Goal: Find specific page/section: Find specific page/section

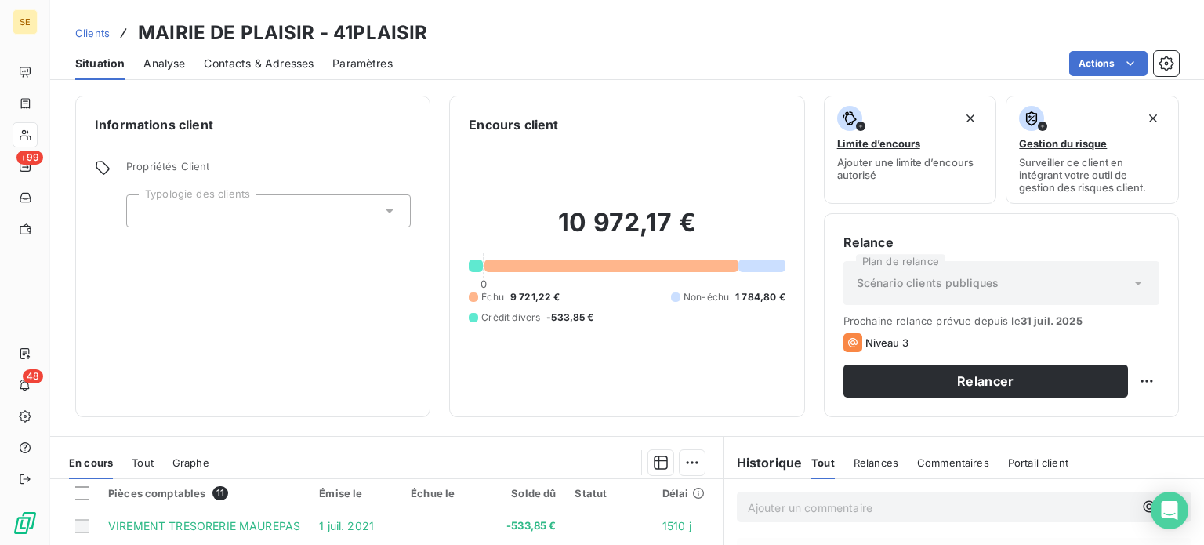
scroll to position [147, 0]
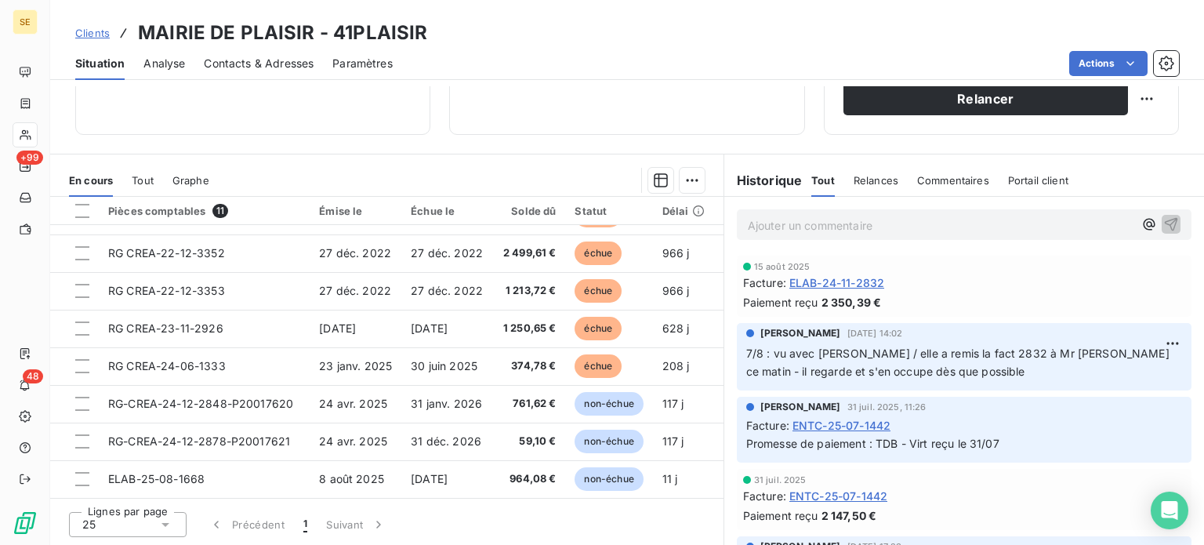
click at [84, 33] on span "Clients" at bounding box center [92, 33] width 34 height 13
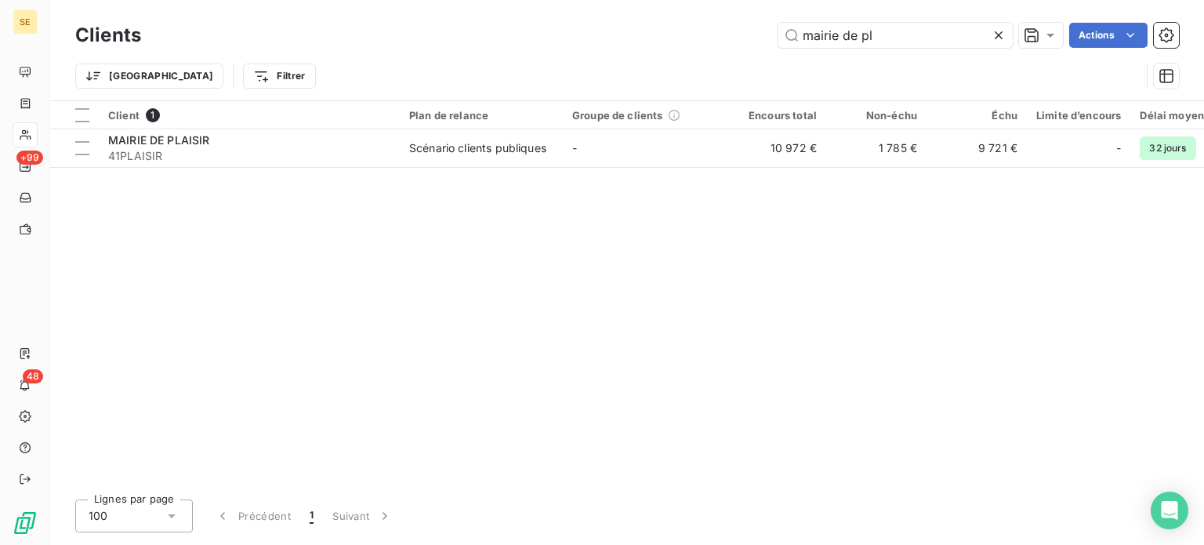
drag, startPoint x: 887, startPoint y: 40, endPoint x: 605, endPoint y: 44, distance: 281.5
click at [605, 44] on div "mairie de pl Actions" at bounding box center [669, 35] width 1019 height 25
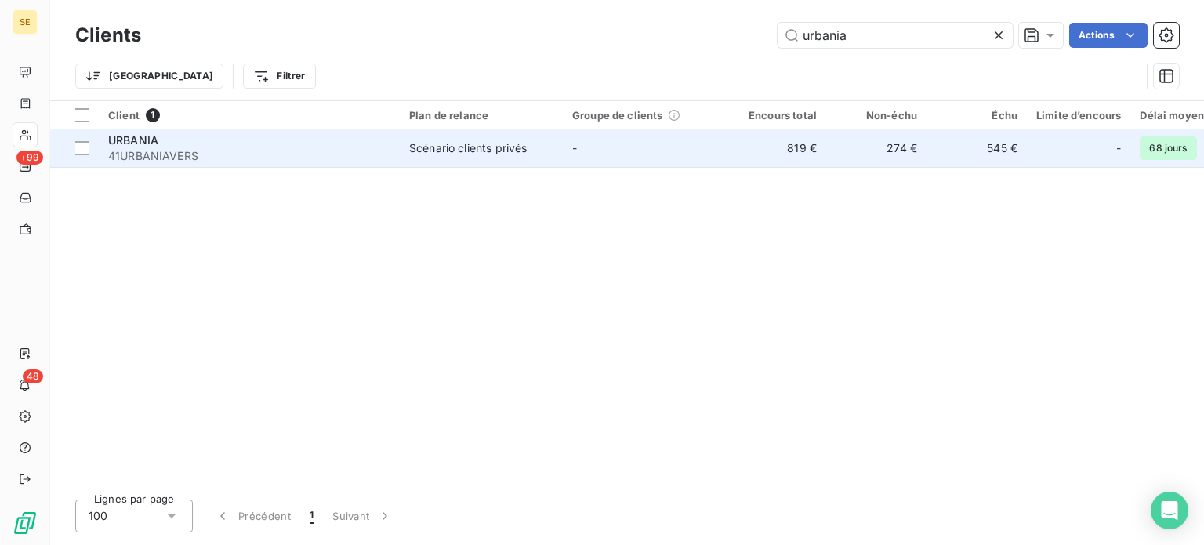
type input "urbania"
click at [383, 152] on span "41URBANIAVERS" at bounding box center [249, 156] width 282 height 16
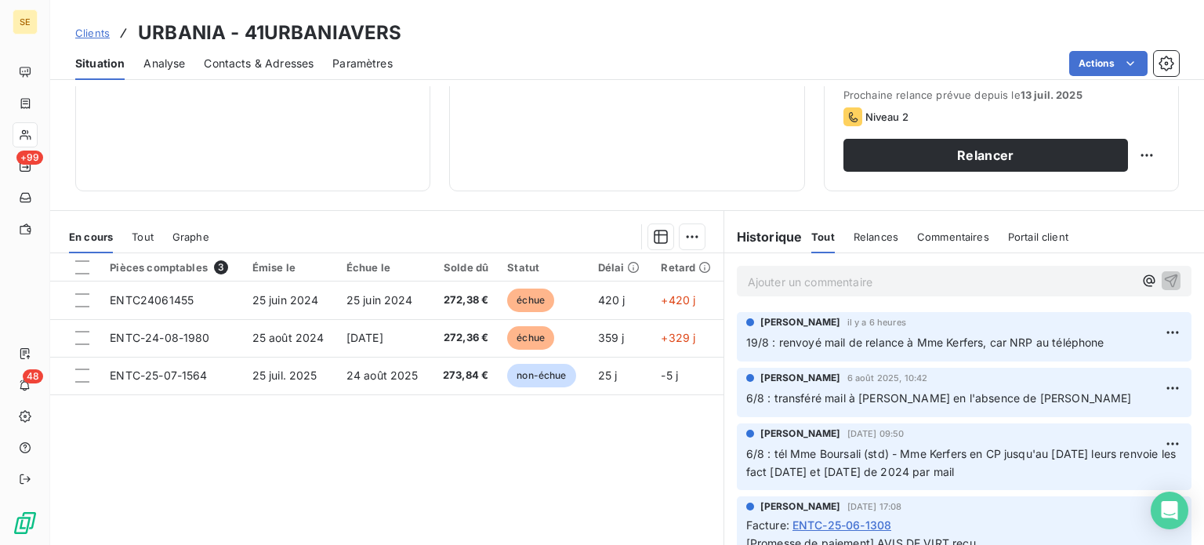
scroll to position [282, 0]
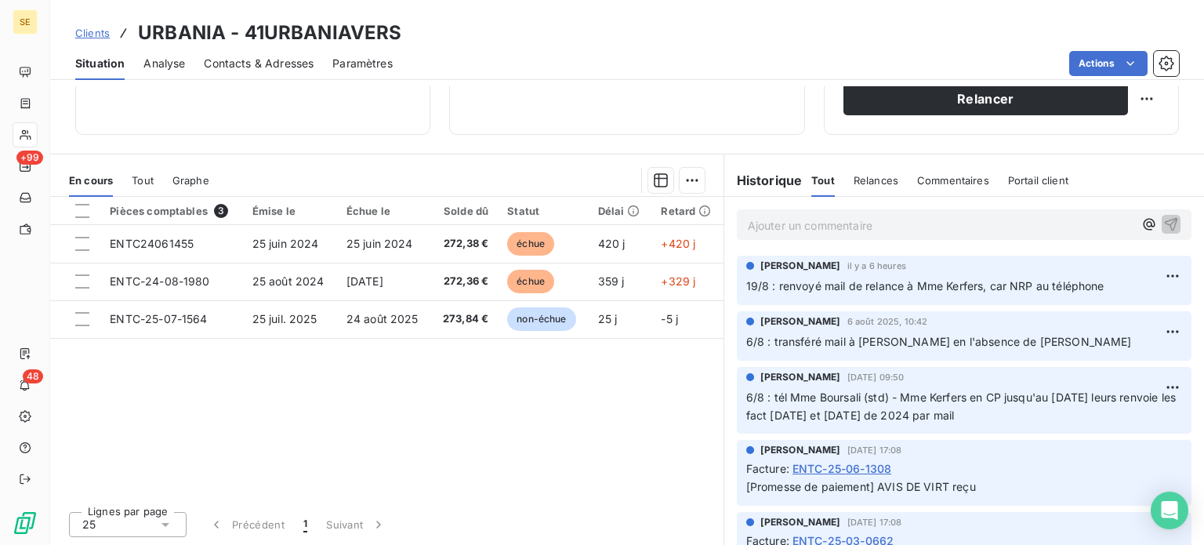
click at [869, 225] on p "Ajouter un commentaire ﻿" at bounding box center [941, 226] width 386 height 20
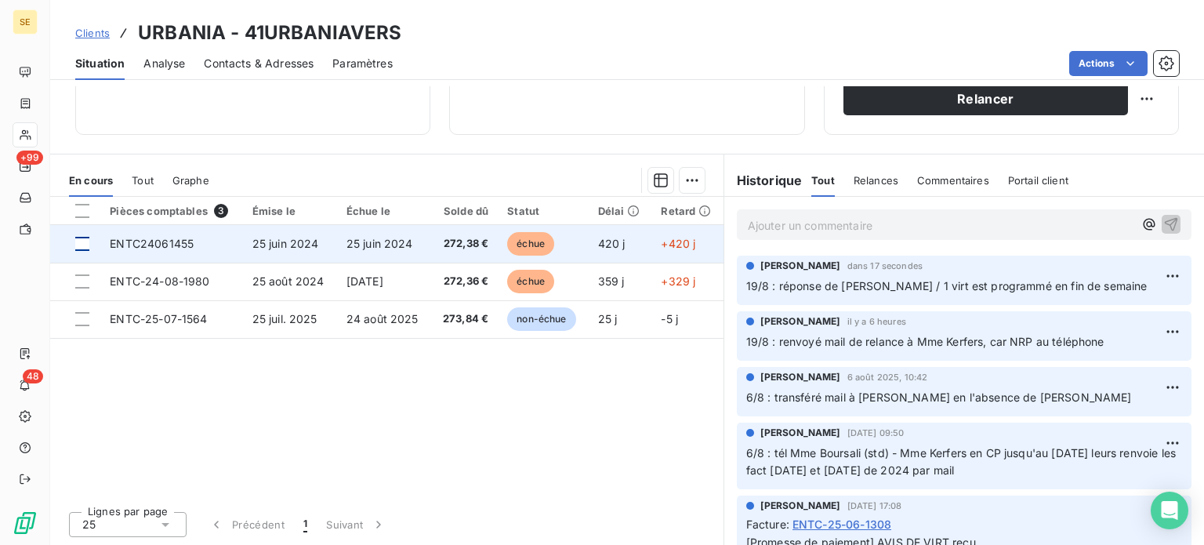
click at [80, 241] on div at bounding box center [82, 244] width 14 height 14
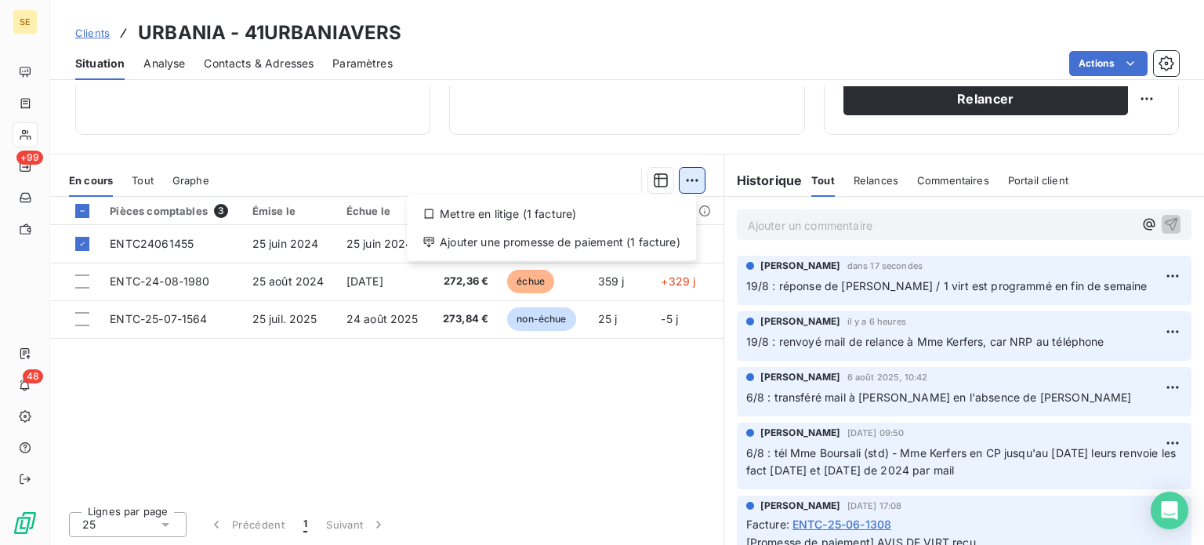
click at [686, 176] on html "SE +99 48 Clients URBANIA - 41URBANIAVERS Situation Analyse Contacts & Adresses…" at bounding box center [602, 272] width 1204 height 545
click at [615, 241] on div "Ajouter une promesse de paiement (1 facture)" at bounding box center [551, 242] width 277 height 25
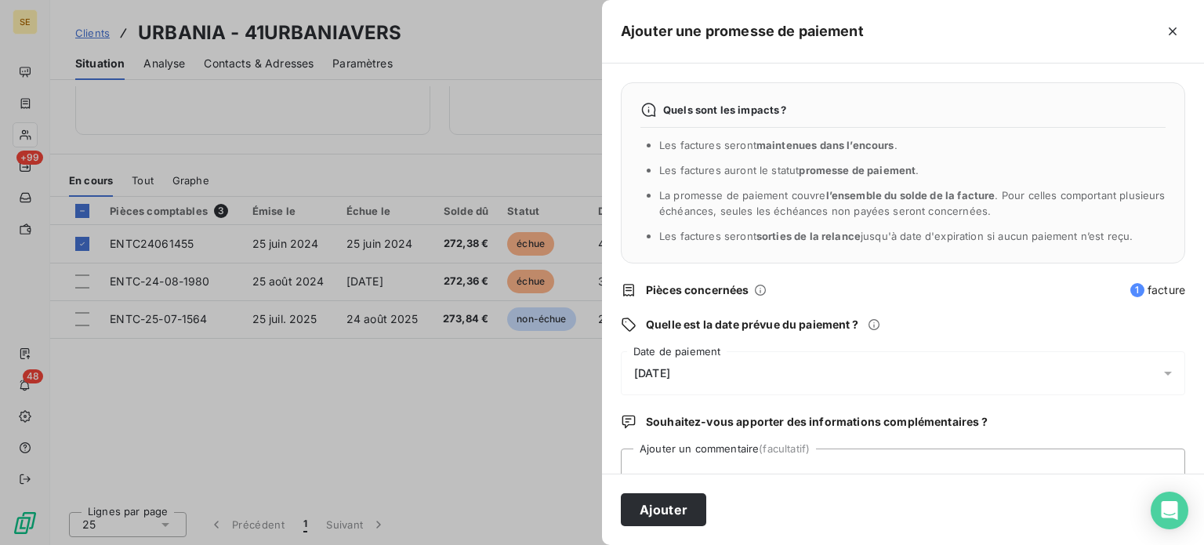
click at [1166, 31] on icon "button" at bounding box center [1173, 32] width 16 height 16
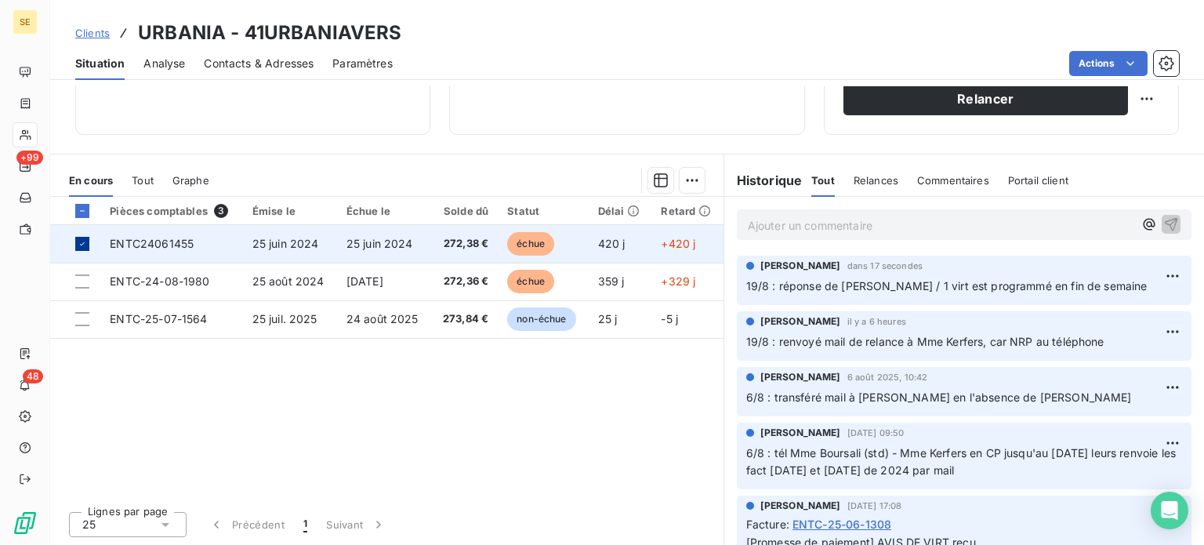
click at [82, 239] on icon at bounding box center [82, 243] width 9 height 9
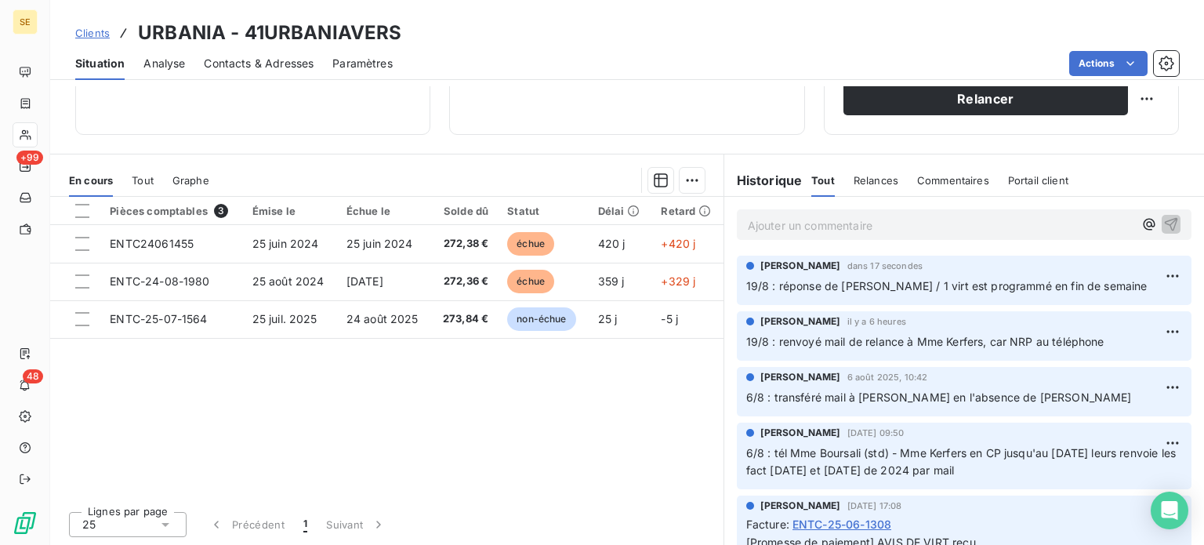
click at [82, 31] on span "Clients" at bounding box center [92, 33] width 34 height 13
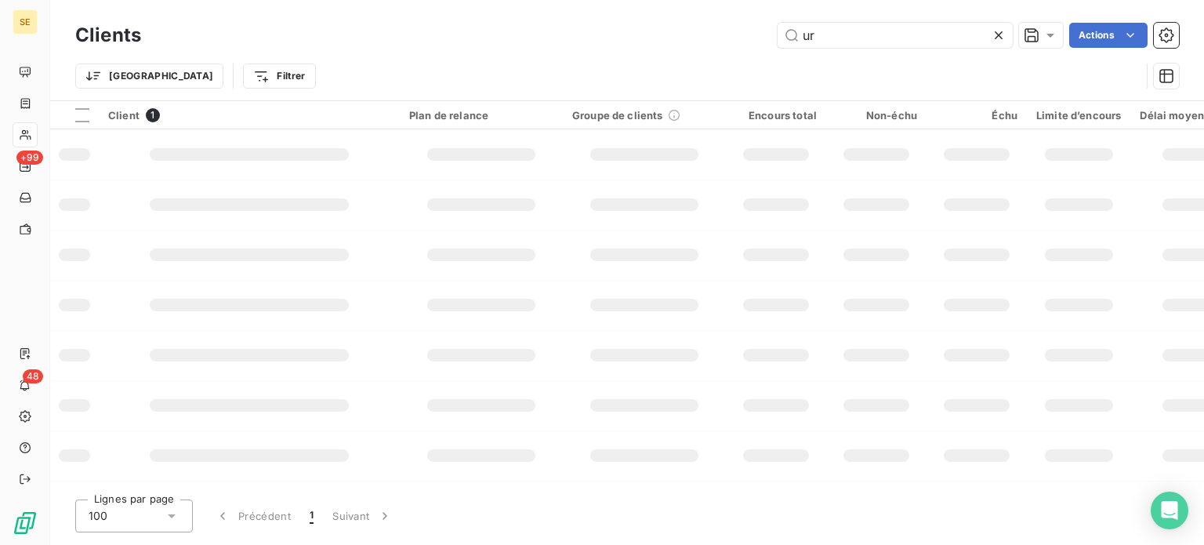
type input "u"
type input "ulice"
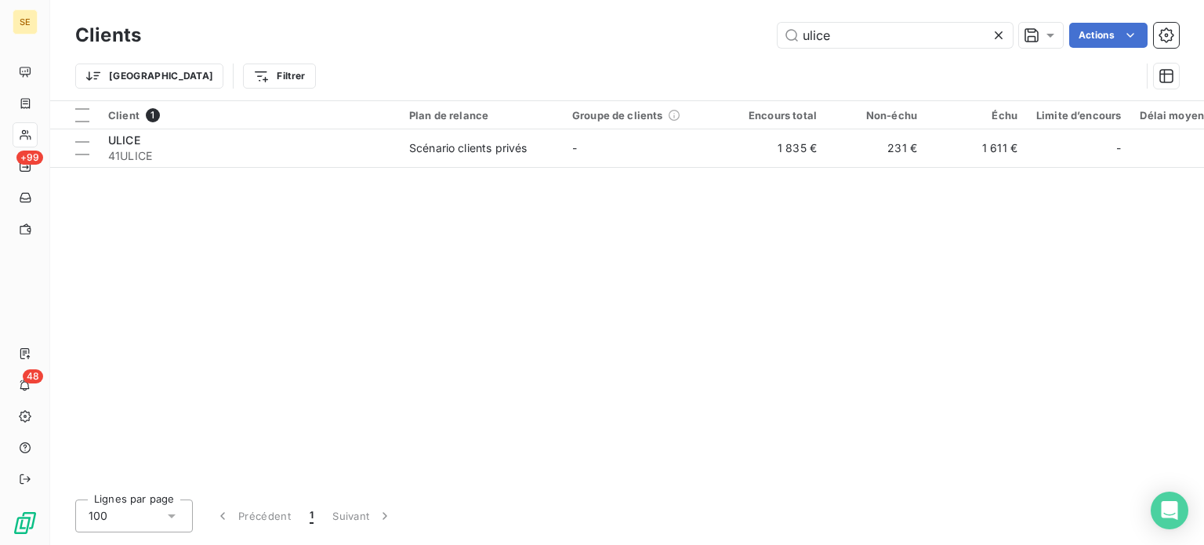
click at [238, 148] on span "41ULICE" at bounding box center [249, 156] width 282 height 16
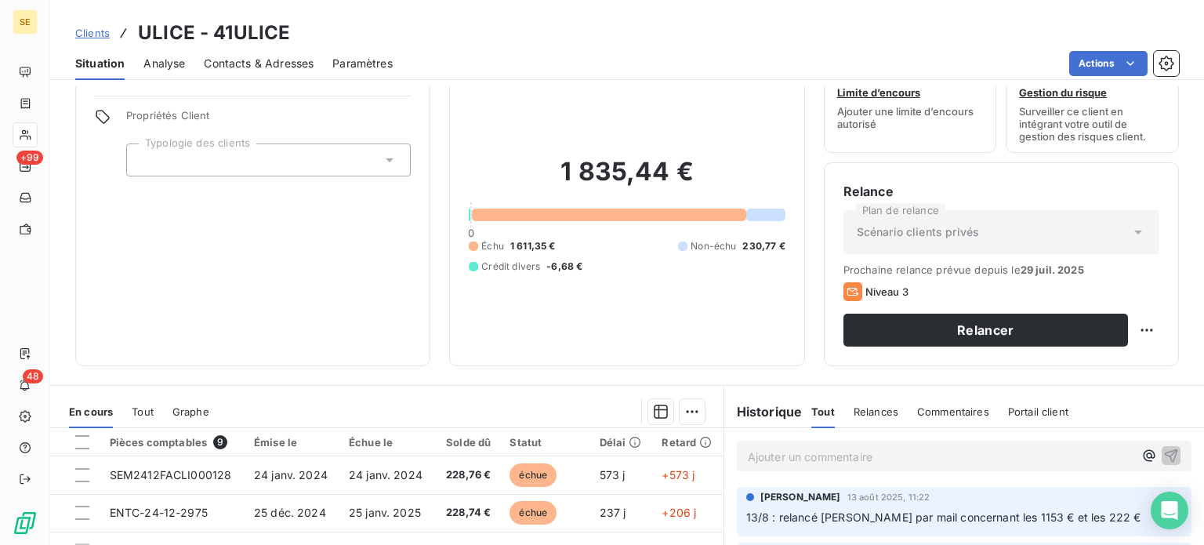
scroll to position [235, 0]
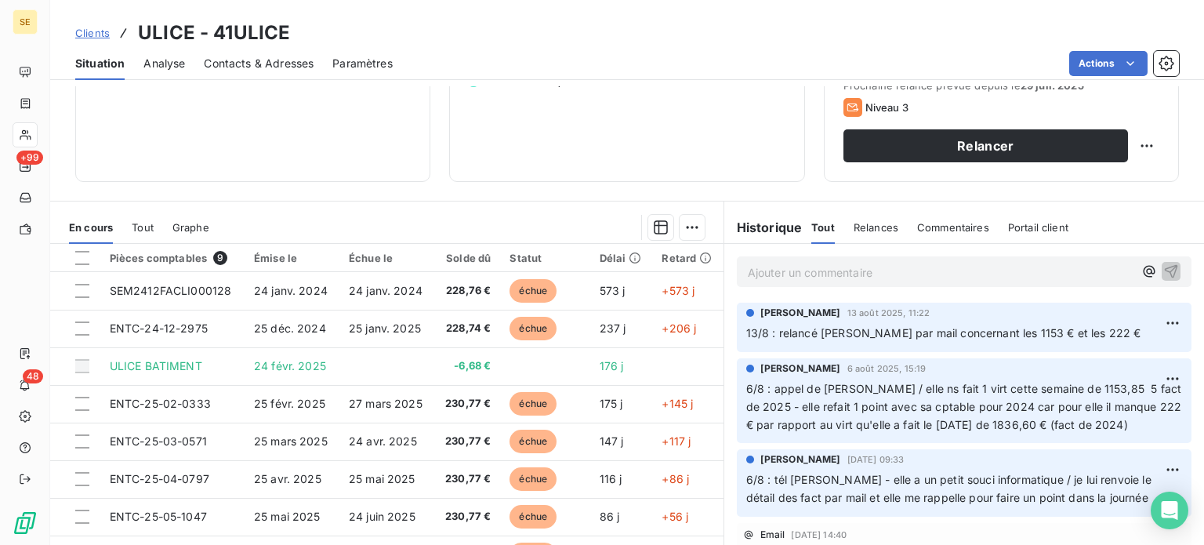
click at [245, 57] on span "Contacts & Adresses" at bounding box center [259, 64] width 110 height 16
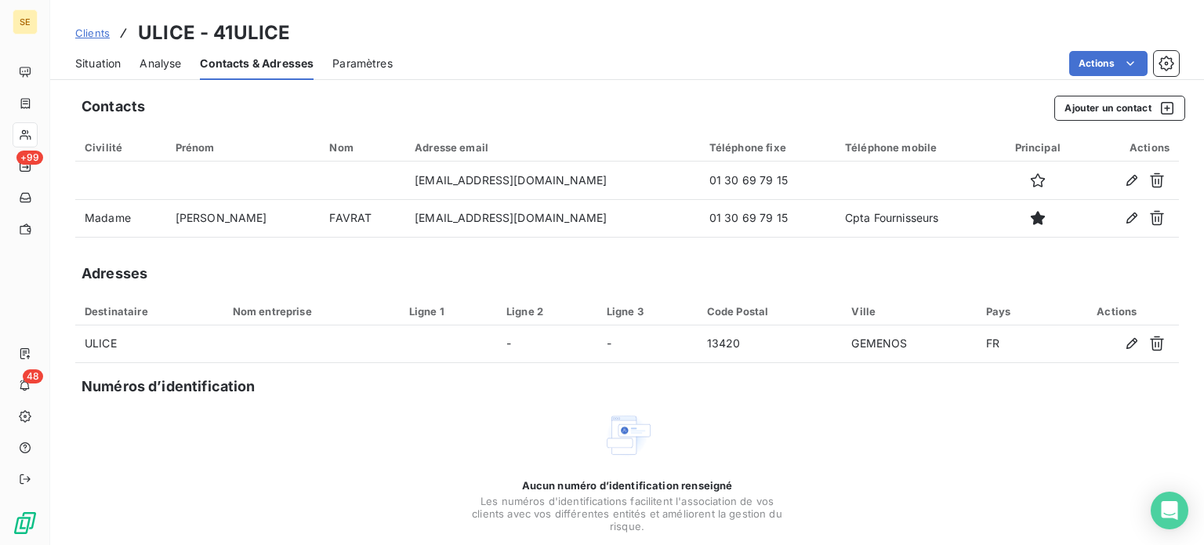
drag, startPoint x: 94, startPoint y: 60, endPoint x: 103, endPoint y: 72, distance: 14.6
click at [94, 60] on span "Situation" at bounding box center [97, 64] width 45 height 16
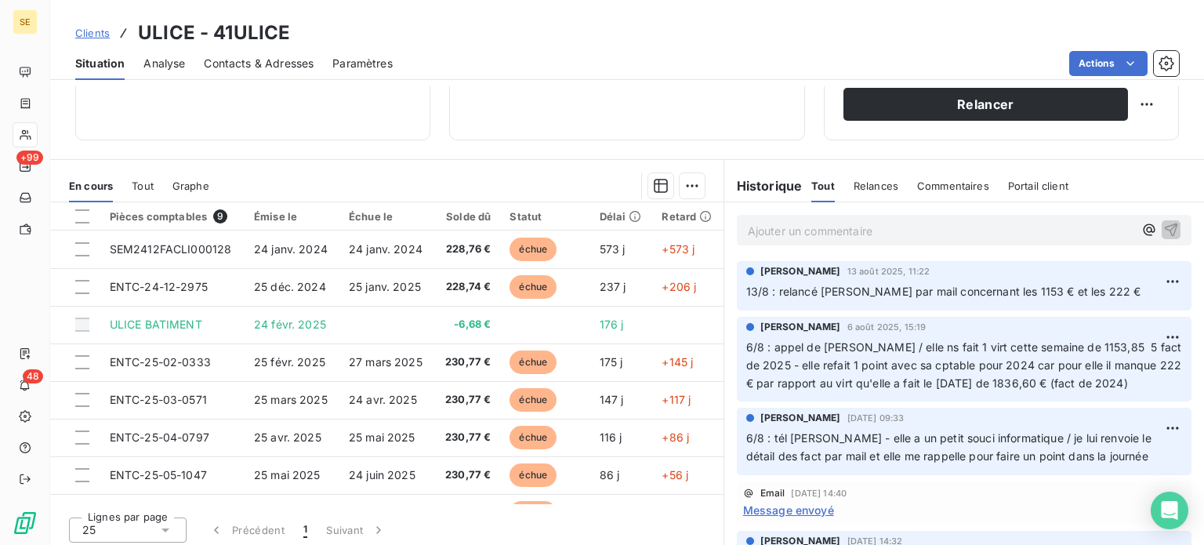
scroll to position [282, 0]
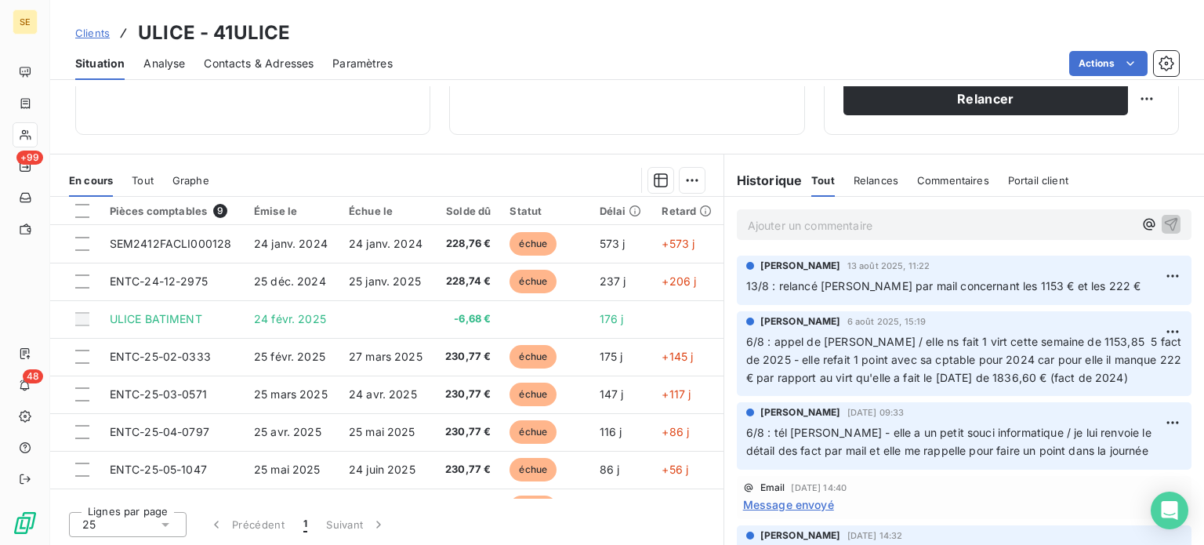
click at [760, 221] on p "Ajouter un commentaire ﻿" at bounding box center [941, 226] width 386 height 20
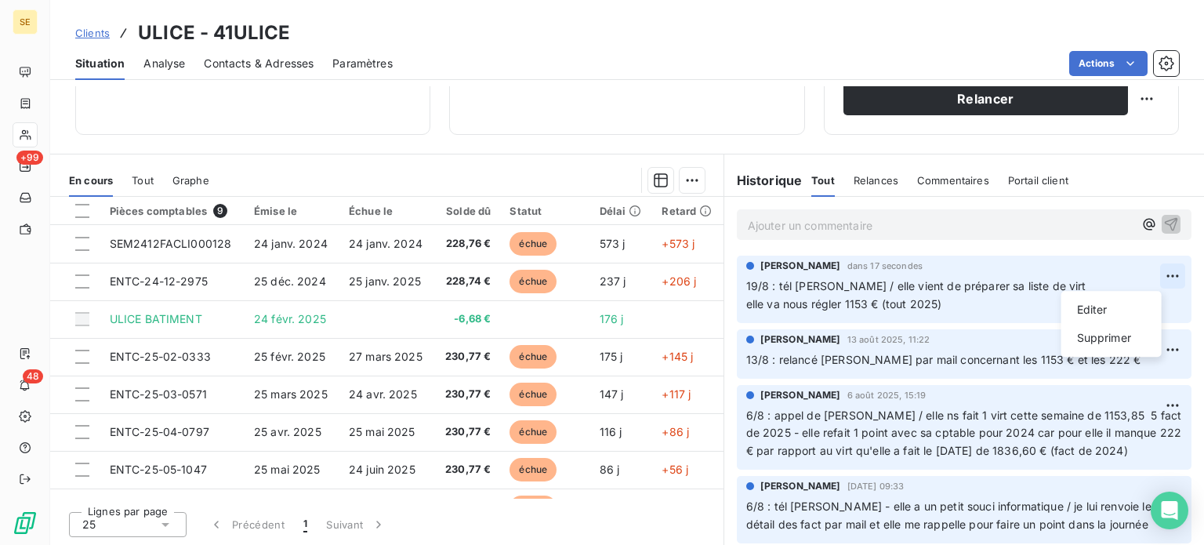
click at [1148, 272] on html "SE +99 48 Clients ULICE - 41ULICE Situation Analyse Contacts & Adresses Paramèt…" at bounding box center [602, 272] width 1204 height 545
click at [1104, 338] on div "Supprimer" at bounding box center [1112, 337] width 88 height 25
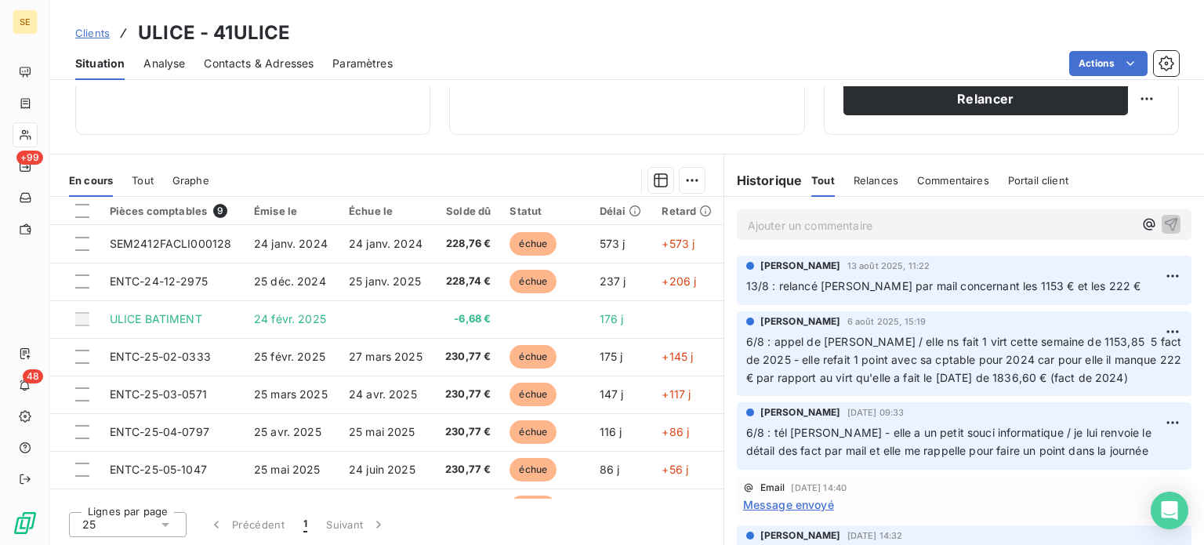
click at [863, 220] on p "Ajouter un commentaire ﻿" at bounding box center [941, 226] width 386 height 20
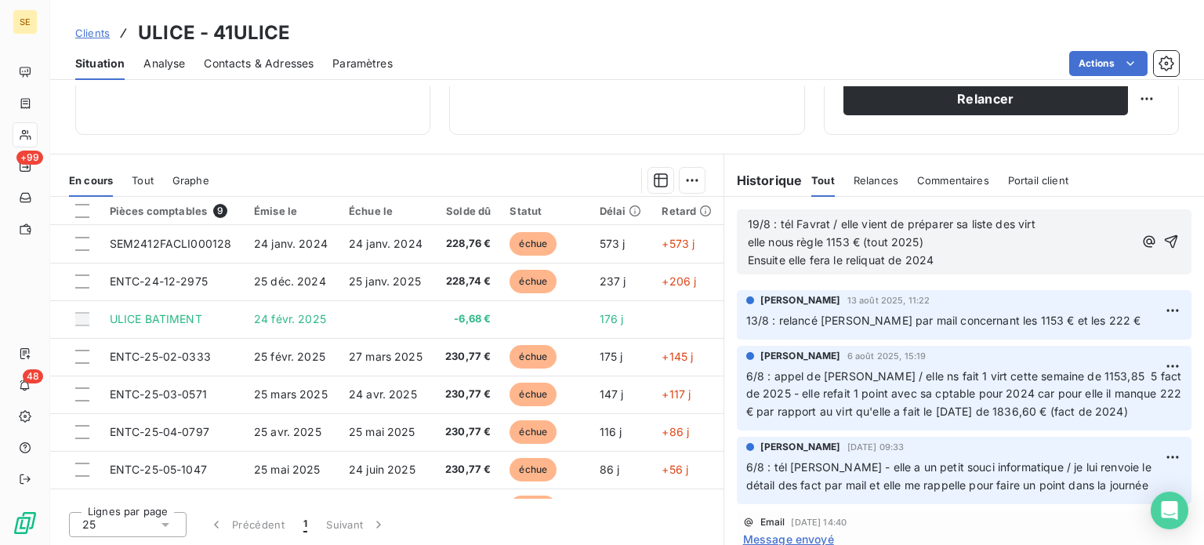
click at [790, 228] on span "19/8 : tél Favrat / elle vient de préparer sa liste des virt elle nous règle 11…" at bounding box center [892, 241] width 288 height 49
click at [972, 258] on p "19/8 : tél [PERSON_NAME] / elle vient de préparer sa liste des virt elle nous r…" at bounding box center [941, 243] width 386 height 54
click at [1163, 237] on icon "button" at bounding box center [1171, 242] width 16 height 16
